Goal: Task Accomplishment & Management: Use online tool/utility

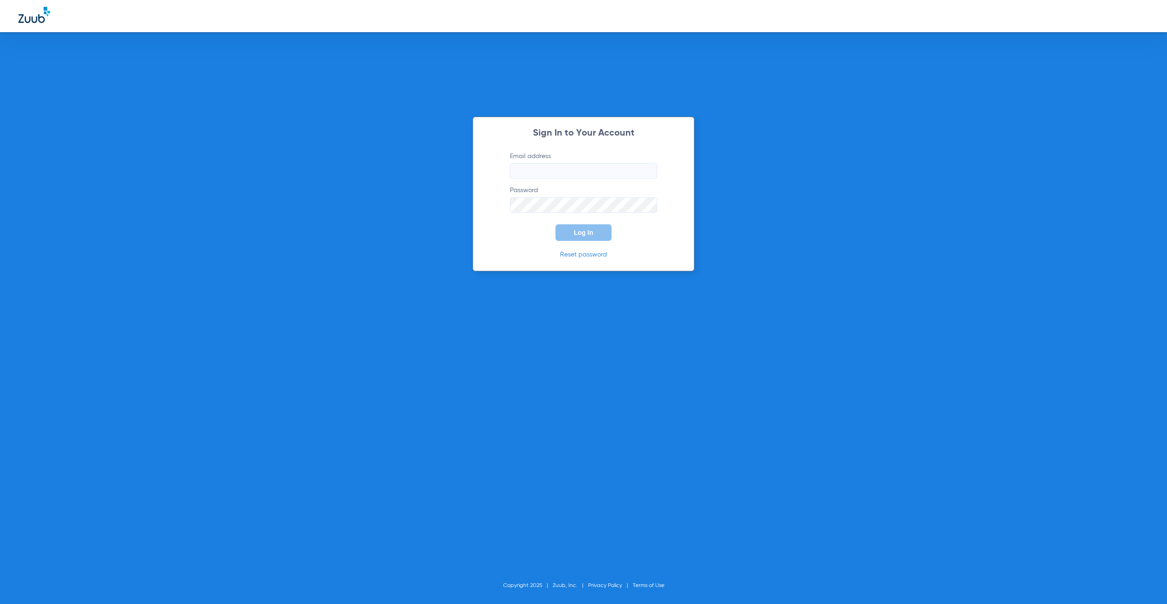
click at [548, 183] on form "Email address Password Log In" at bounding box center [583, 196] width 175 height 89
click at [546, 172] on input "Email address" at bounding box center [583, 171] width 147 height 16
type input "[PERSON_NAME][EMAIL_ADDRESS][PERSON_NAME][DOMAIN_NAME]"
click at [596, 235] on button "Log In" at bounding box center [583, 232] width 56 height 17
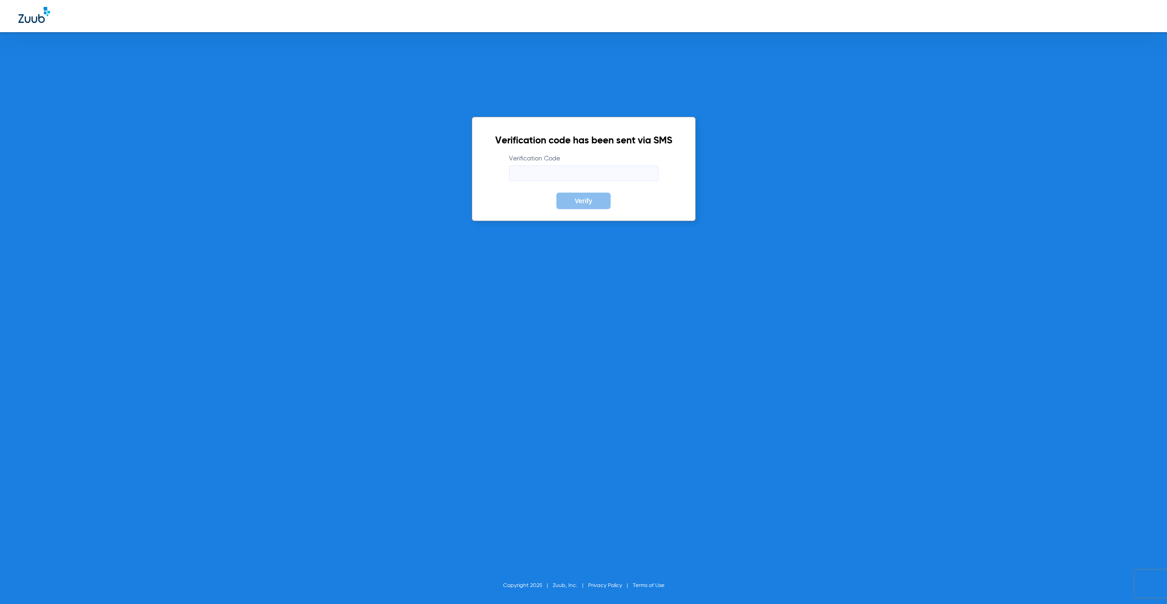
click at [601, 171] on input "Verification Code" at bounding box center [583, 174] width 149 height 16
type input "629410"
click at [556, 193] on button "Verify" at bounding box center [583, 201] width 54 height 17
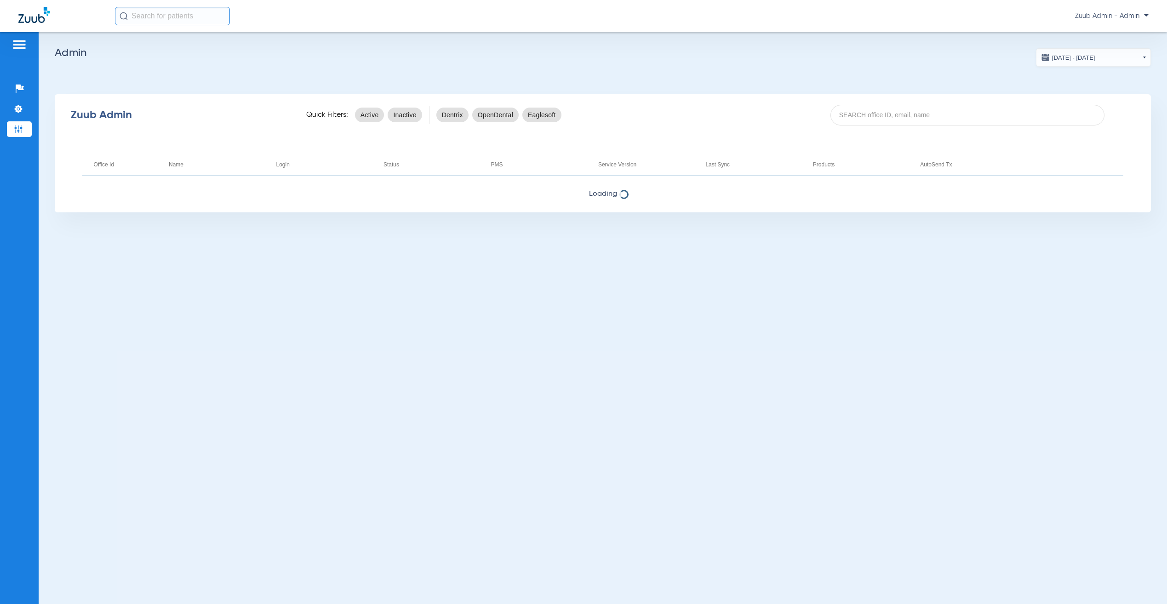
click at [955, 103] on div "Zuub Admin Quick Filters: Active Inactive Dentrix OpenDental Eaglesoft" at bounding box center [603, 115] width 1096 height 37
click at [953, 113] on input at bounding box center [967, 115] width 274 height 21
paste input "17006849"
click at [985, 114] on input "17006849" at bounding box center [967, 115] width 274 height 21
type input "17006849"
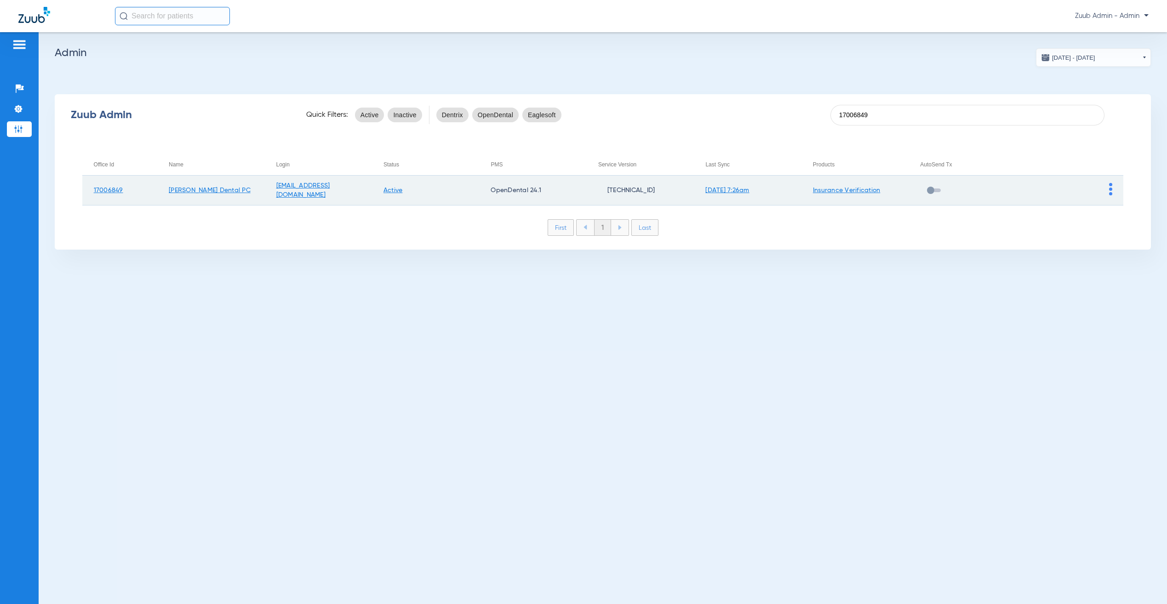
click at [1111, 188] on img at bounding box center [1110, 189] width 3 height 12
click at [1116, 203] on button "View Account" at bounding box center [1135, 208] width 53 height 18
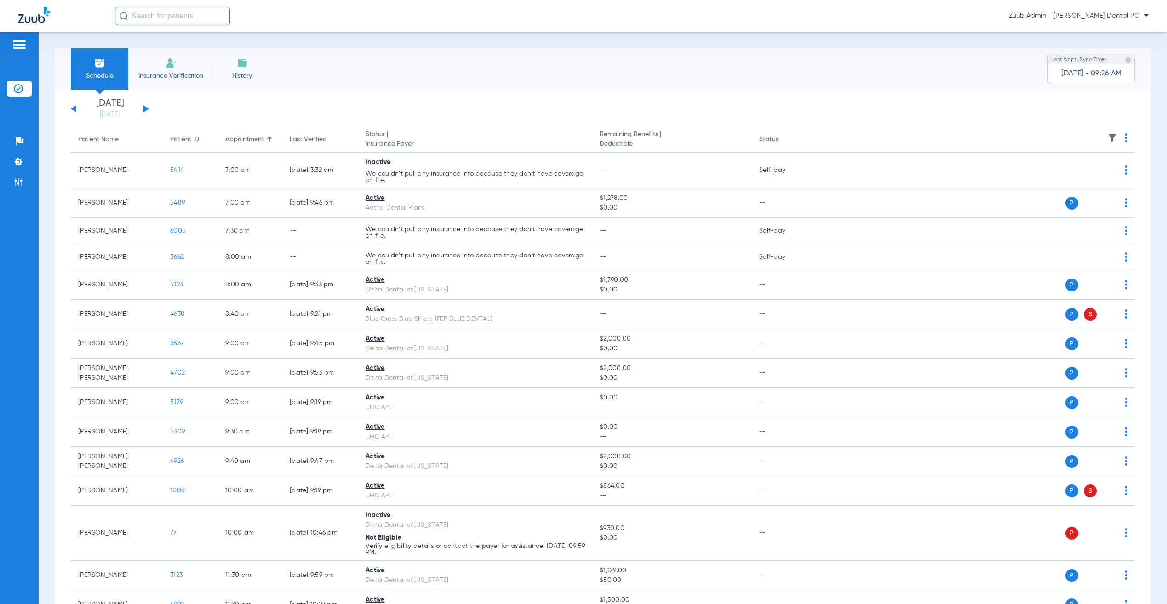
click at [168, 77] on span "Insurance Verification" at bounding box center [170, 75] width 71 height 9
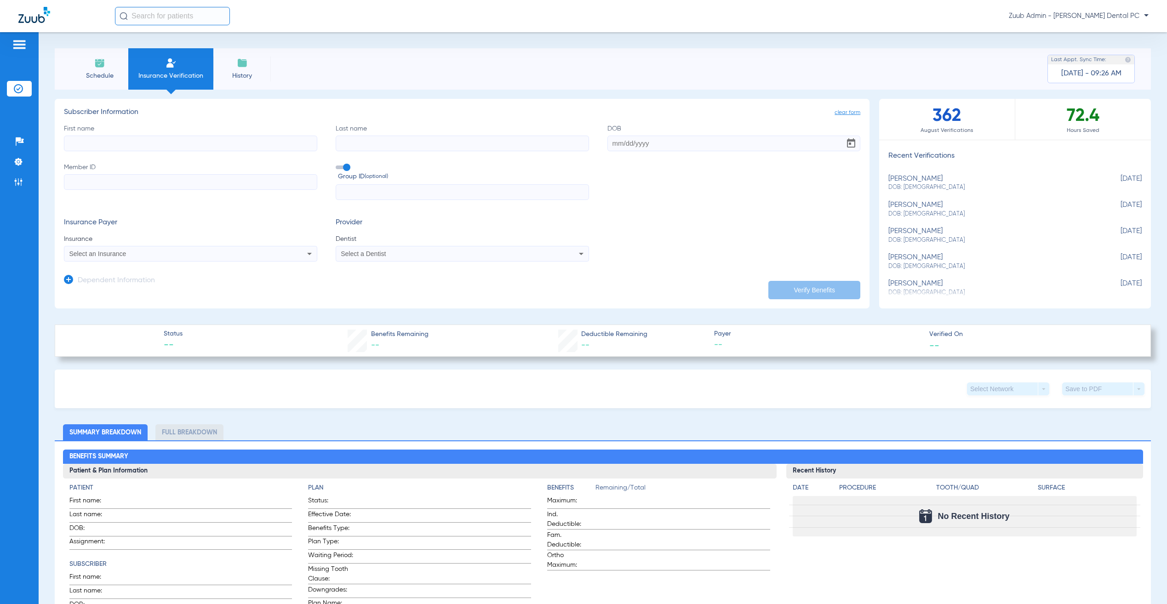
click at [948, 184] on span "DOB: [DEMOGRAPHIC_DATA]" at bounding box center [991, 187] width 207 height 8
type input "[PERSON_NAME]"
type input "[DATE]"
type input "125280196001"
